Goal: Complete application form: Complete application form

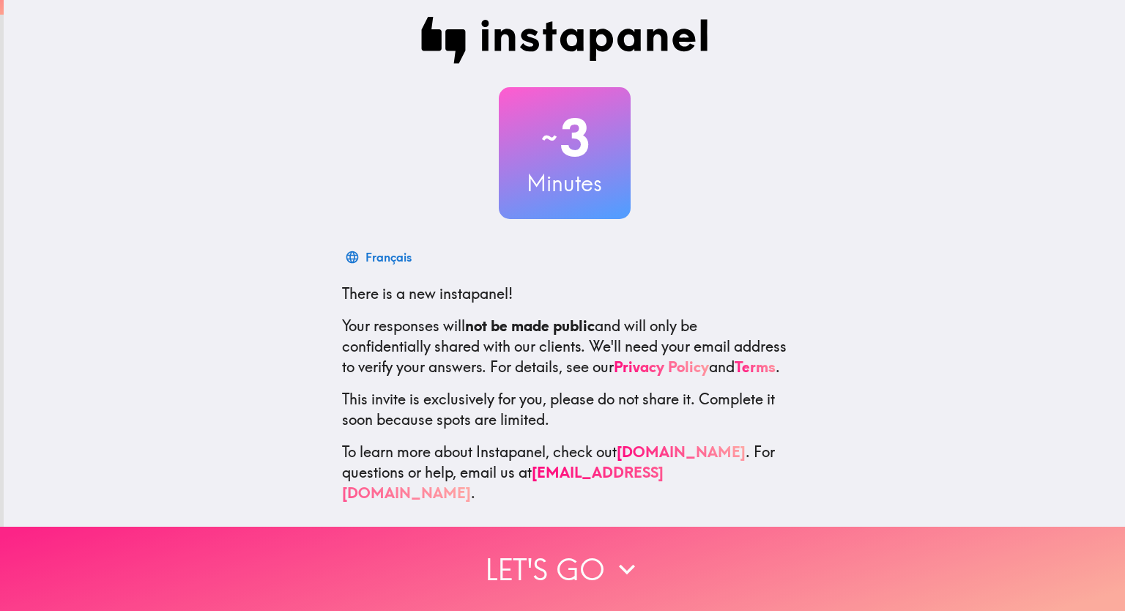
scroll to position [17, 0]
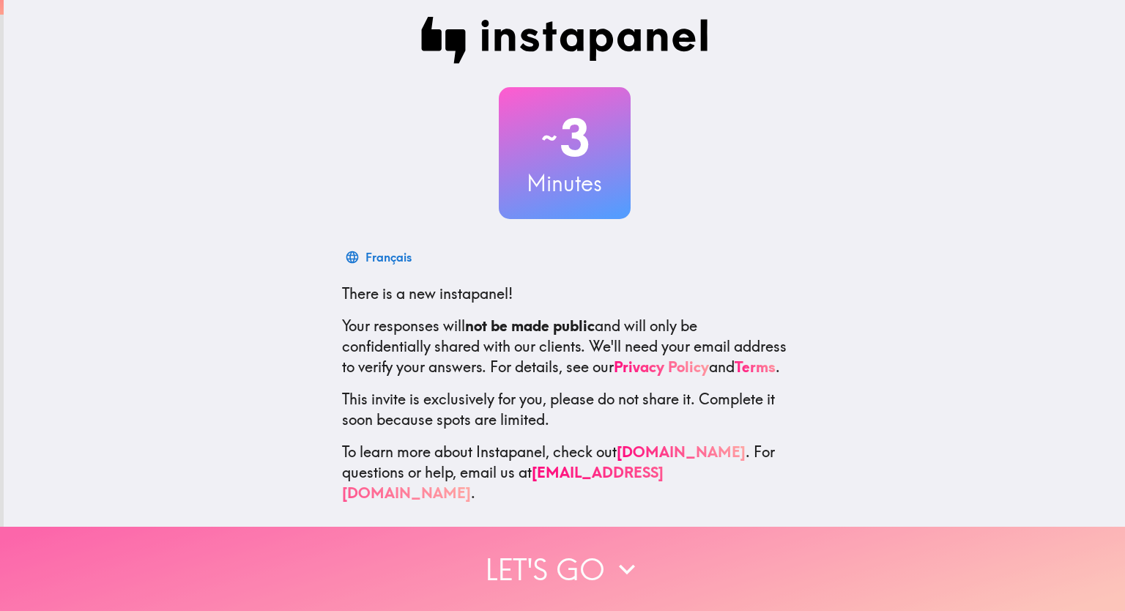
click at [573, 555] on button "Let's go" at bounding box center [562, 569] width 1125 height 84
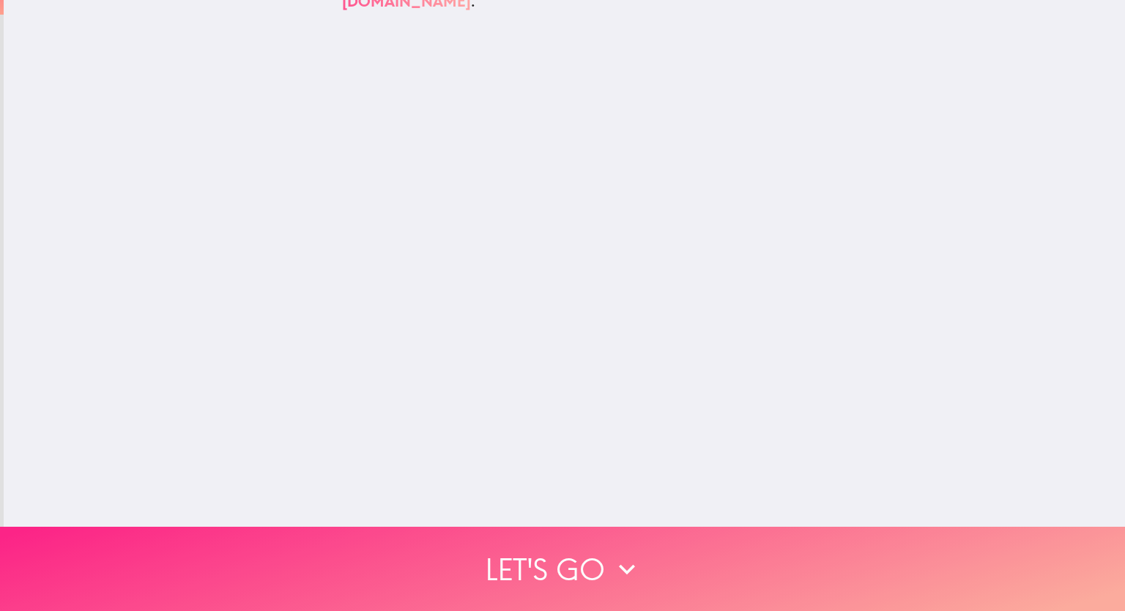
scroll to position [0, 0]
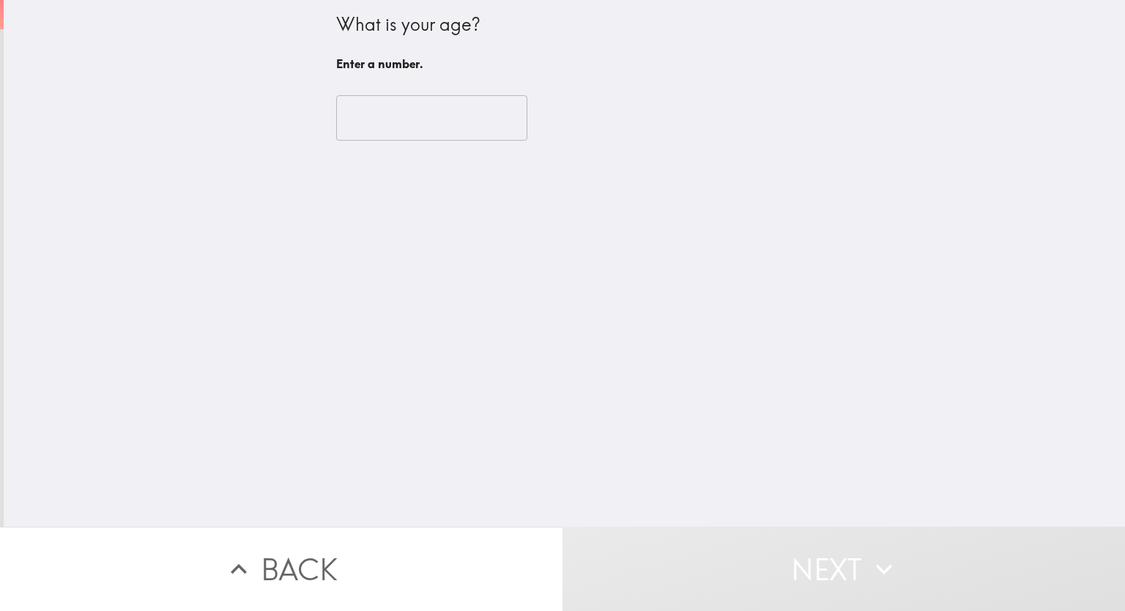
click at [434, 119] on input "number" at bounding box center [431, 117] width 191 height 45
type input "9"
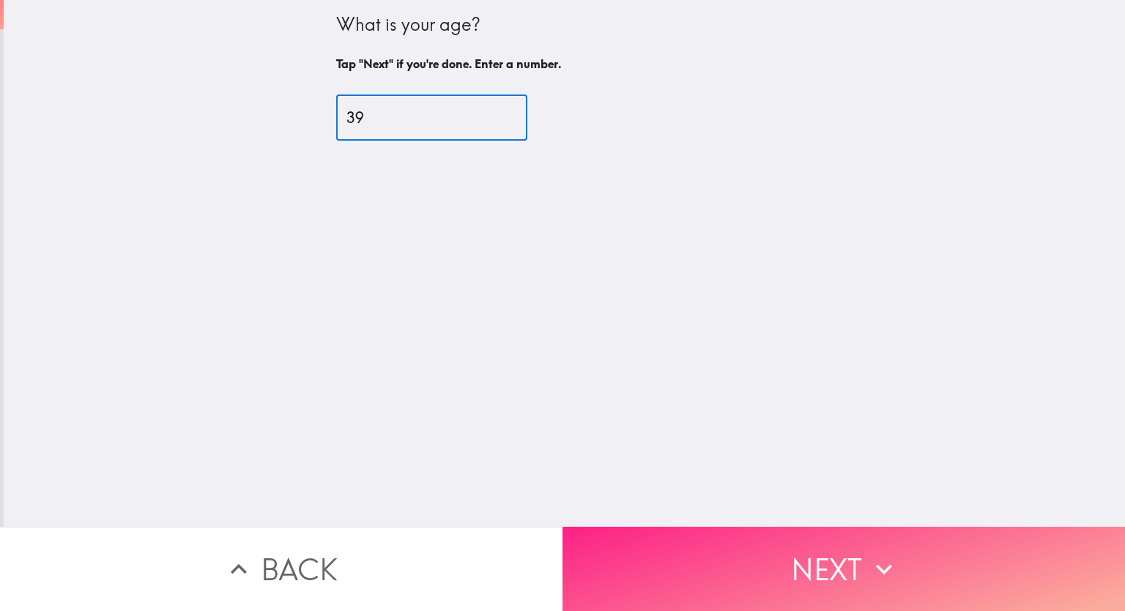
type input "39"
click at [897, 554] on button "Next" at bounding box center [844, 569] width 563 height 84
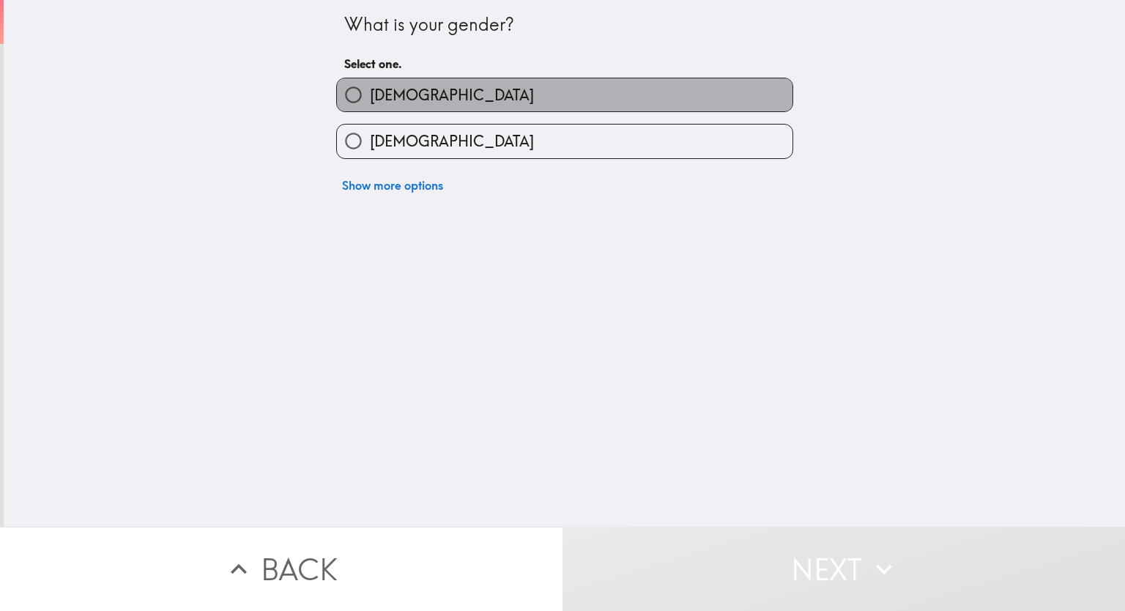
click at [521, 95] on label "[DEMOGRAPHIC_DATA]" at bounding box center [565, 94] width 456 height 33
click at [370, 95] on input "[DEMOGRAPHIC_DATA]" at bounding box center [353, 94] width 33 height 33
radio input "true"
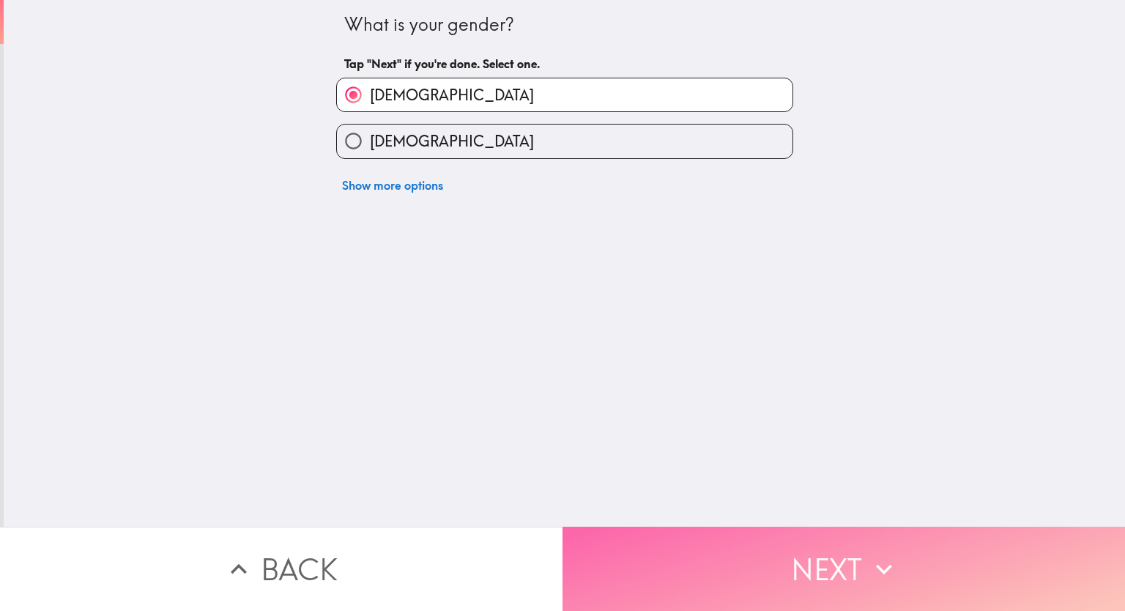
click at [805, 550] on button "Next" at bounding box center [844, 569] width 563 height 84
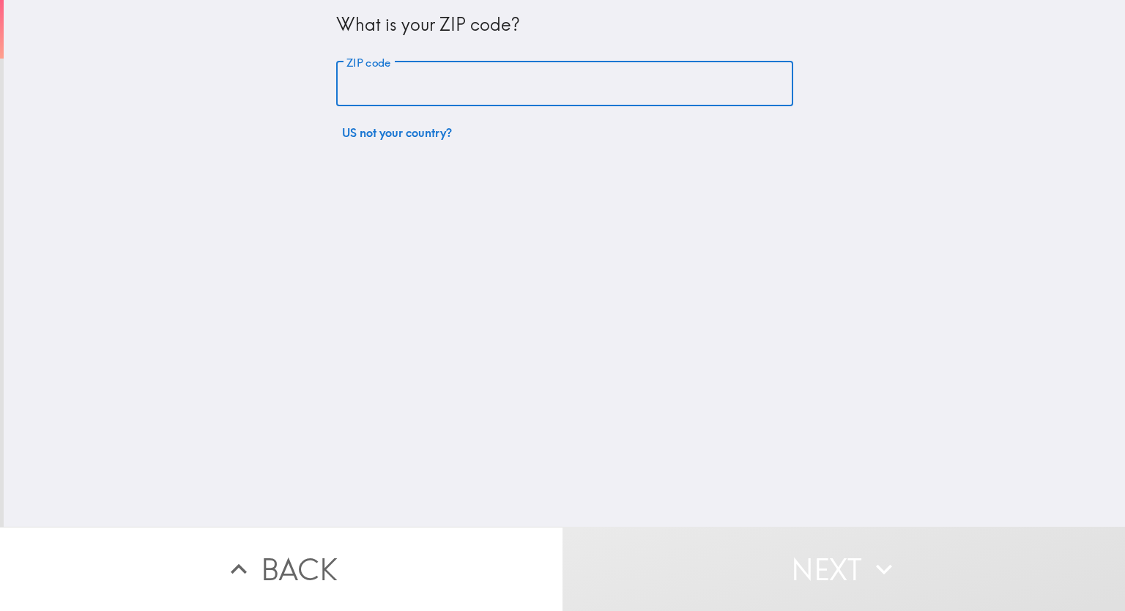
click at [483, 79] on input "ZIP code" at bounding box center [564, 84] width 457 height 45
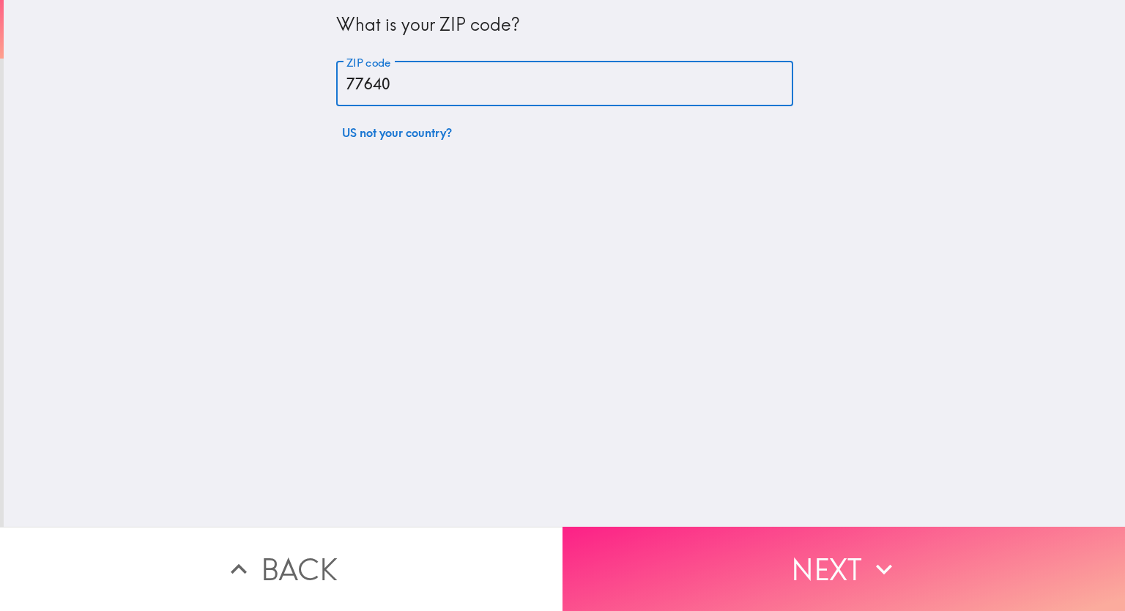
type input "77640"
click at [814, 581] on button "Next" at bounding box center [844, 569] width 563 height 84
